Goal: Book appointment/travel/reservation

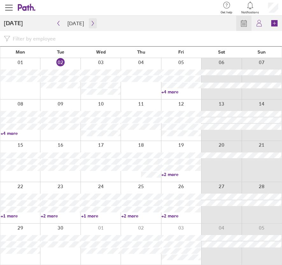
click at [89, 25] on button "button" at bounding box center [93, 23] width 8 height 10
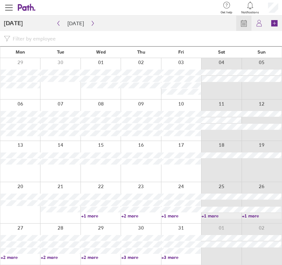
click at [15, 254] on link "+2 more" at bounding box center [20, 257] width 39 height 6
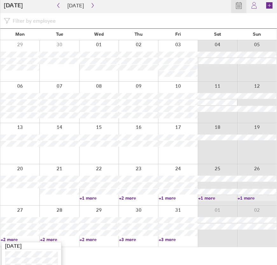
scroll to position [7, 0]
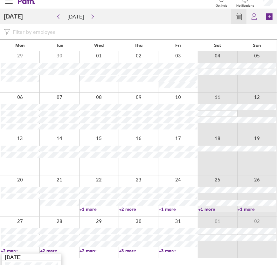
click at [14, 160] on div at bounding box center [19, 154] width 39 height 41
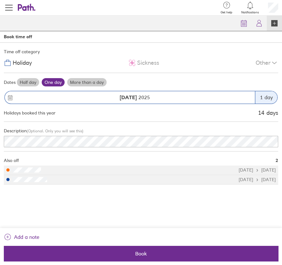
click at [86, 82] on label "More than a day" at bounding box center [86, 82] width 39 height 8
click at [0, 0] on input "More than a day" at bounding box center [0, 0] width 0 height 0
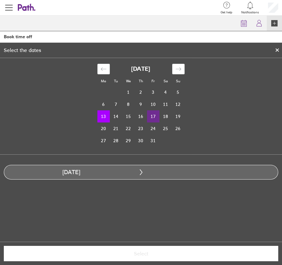
click at [150, 117] on td "17" at bounding box center [153, 116] width 12 height 12
